Goal: Task Accomplishment & Management: Complete application form

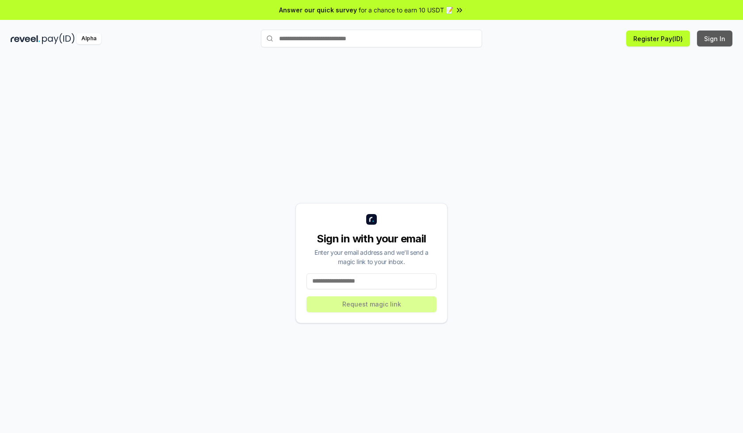
click at [715, 38] on button "Sign In" at bounding box center [714, 39] width 35 height 16
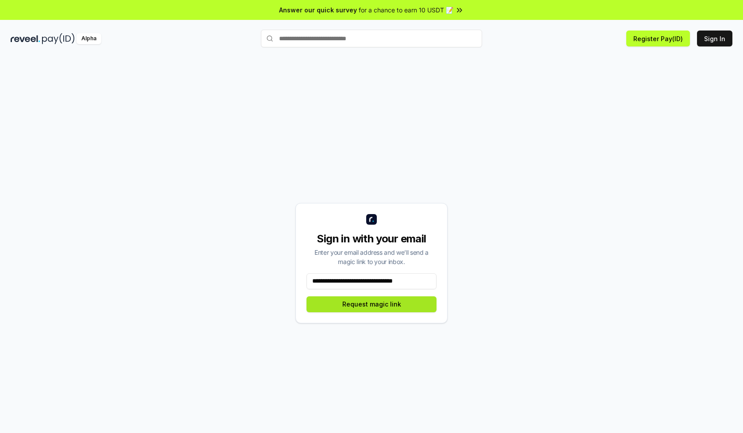
type input "**********"
click at [371, 304] on button "Request magic link" at bounding box center [371, 304] width 130 height 16
